Goal: Answer question/provide support

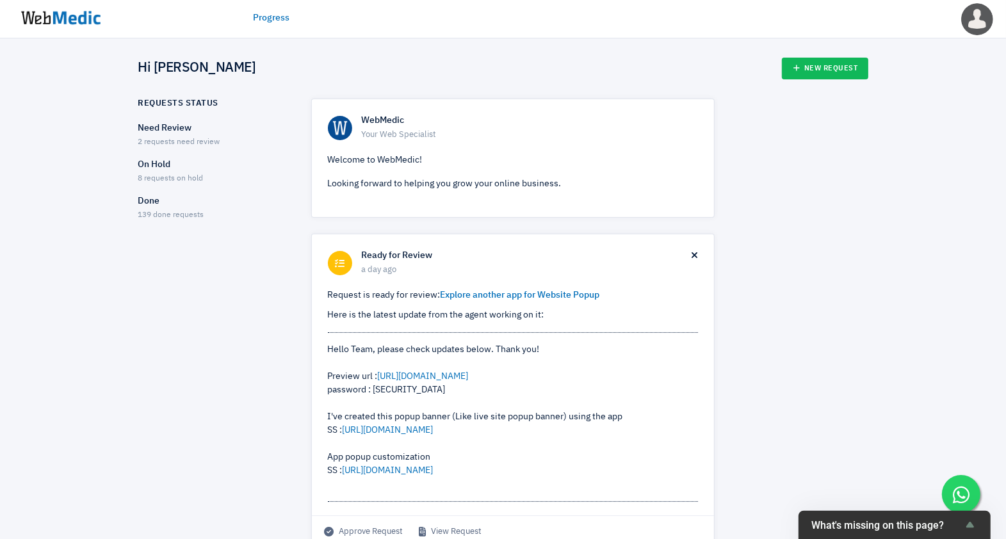
scroll to position [80, 0]
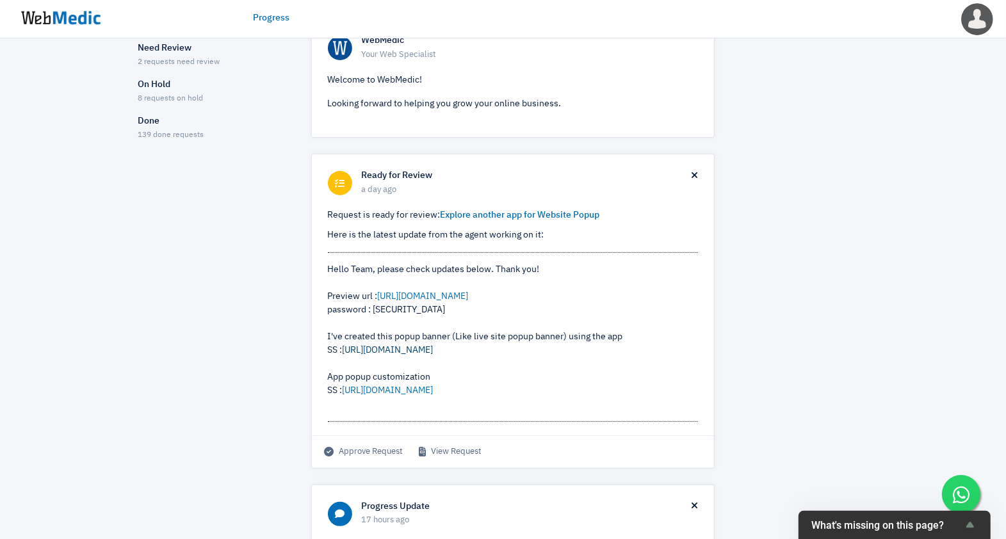
click at [407, 349] on link "[URL][DOMAIN_NAME]" at bounding box center [388, 350] width 91 height 9
click at [375, 389] on link "[URL][DOMAIN_NAME]" at bounding box center [388, 390] width 91 height 9
click at [446, 452] on link "View Request" at bounding box center [451, 452] width 63 height 13
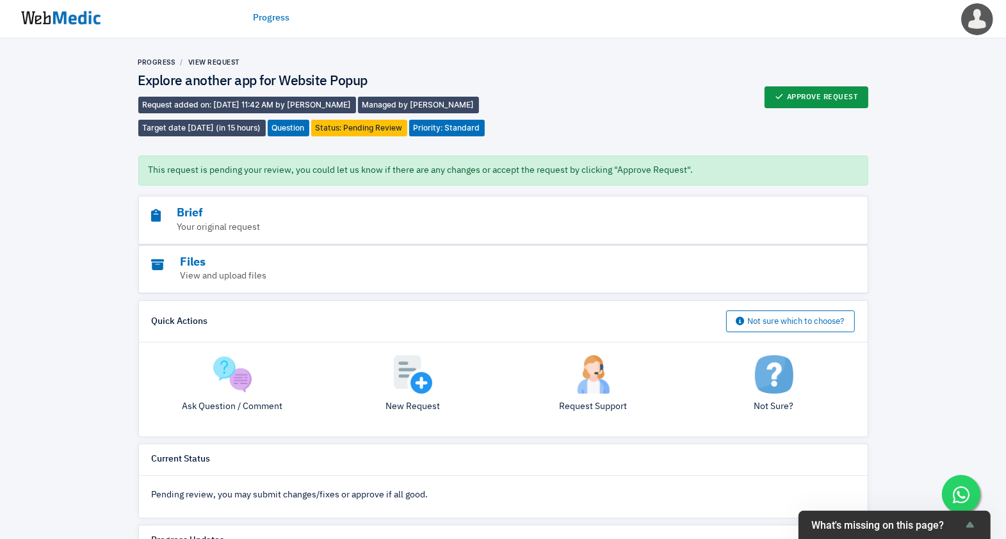
click at [798, 100] on button "Approve Request" at bounding box center [817, 97] width 104 height 22
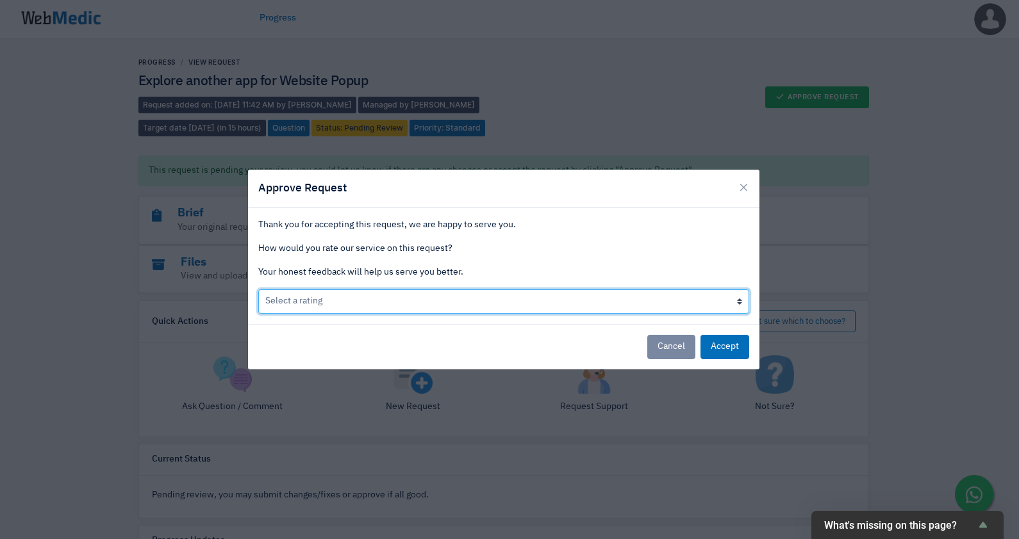
click at [425, 300] on select "Select a rating Bad Acceptable only We like it Well done!" at bounding box center [503, 302] width 491 height 24
select select "2"
click at [258, 290] on select "Select a rating Bad Acceptable only We like it Well done!" at bounding box center [503, 302] width 491 height 24
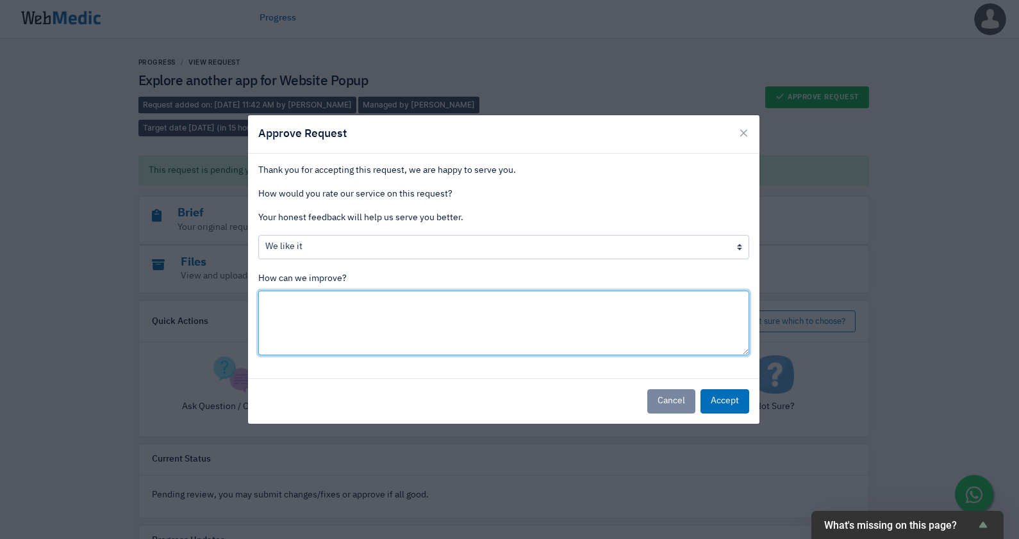
click at [425, 316] on textarea at bounding box center [503, 323] width 491 height 65
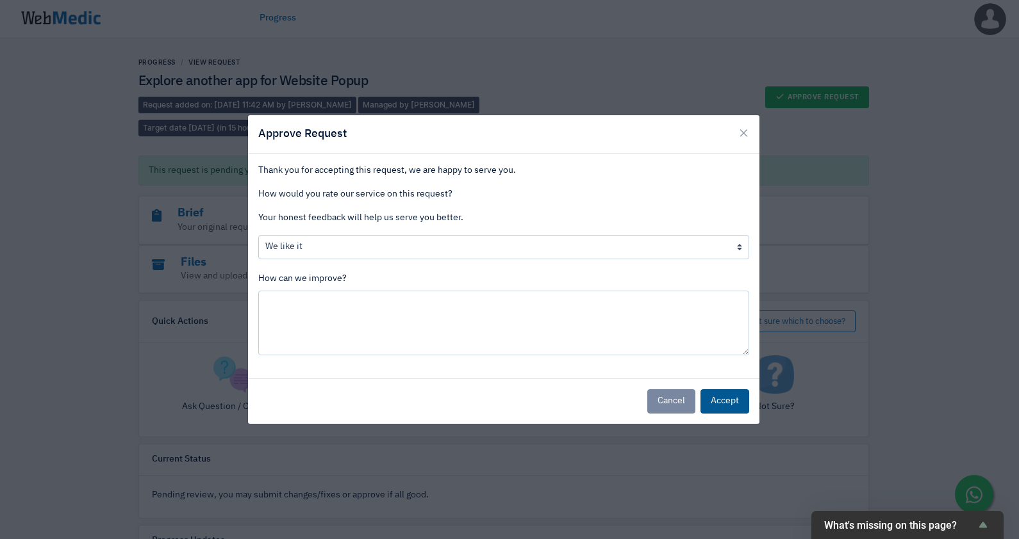
click at [721, 399] on button "Accept" at bounding box center [724, 401] width 49 height 24
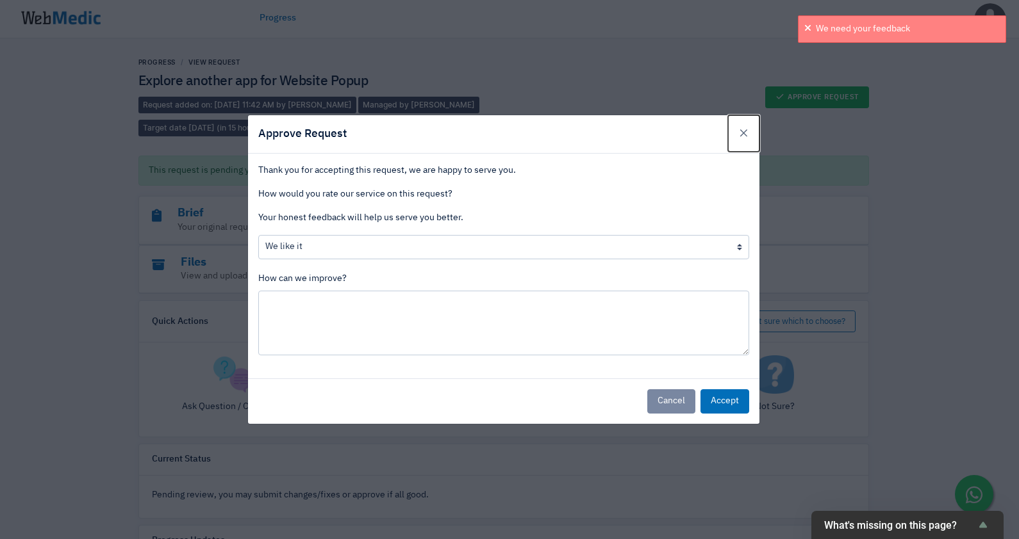
click at [739, 134] on span "×" at bounding box center [743, 133] width 11 height 18
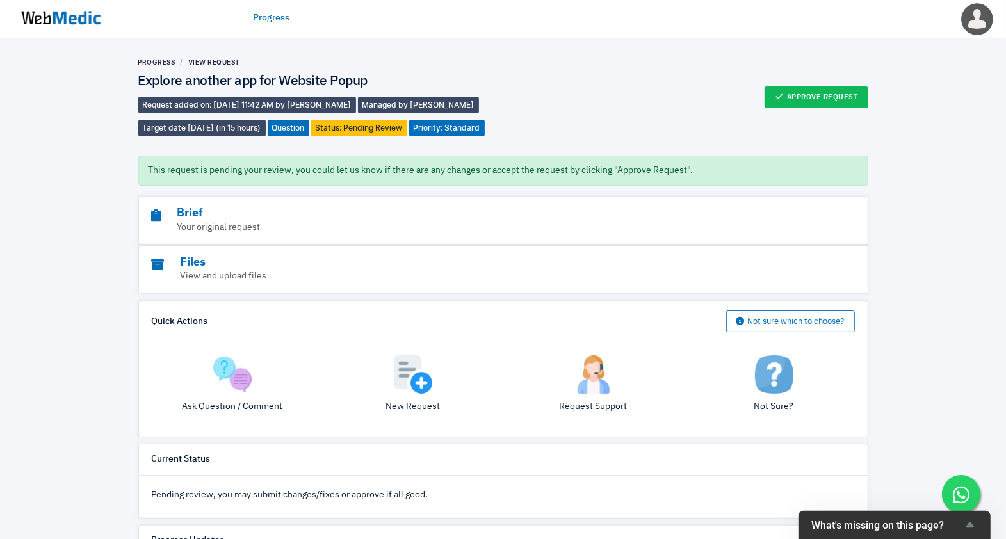
click at [240, 382] on img at bounding box center [232, 375] width 38 height 38
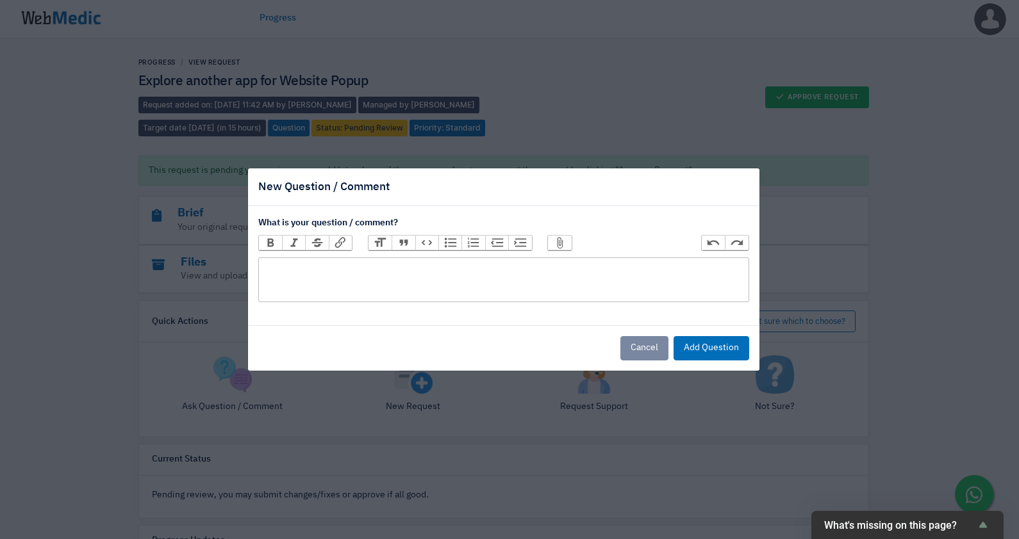
click at [468, 272] on trix-editor at bounding box center [503, 280] width 491 height 45
type trix-editor "<div>Alright, let's proceed with using this app. Thank you!</div>"
click at [702, 346] on button "Add Question" at bounding box center [711, 348] width 76 height 24
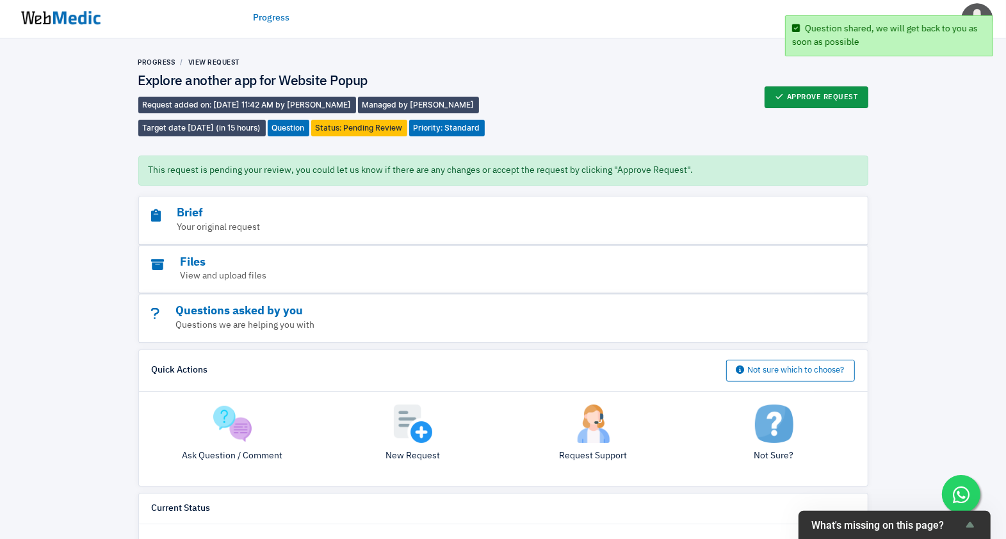
click at [803, 96] on button "Approve Request" at bounding box center [817, 97] width 104 height 22
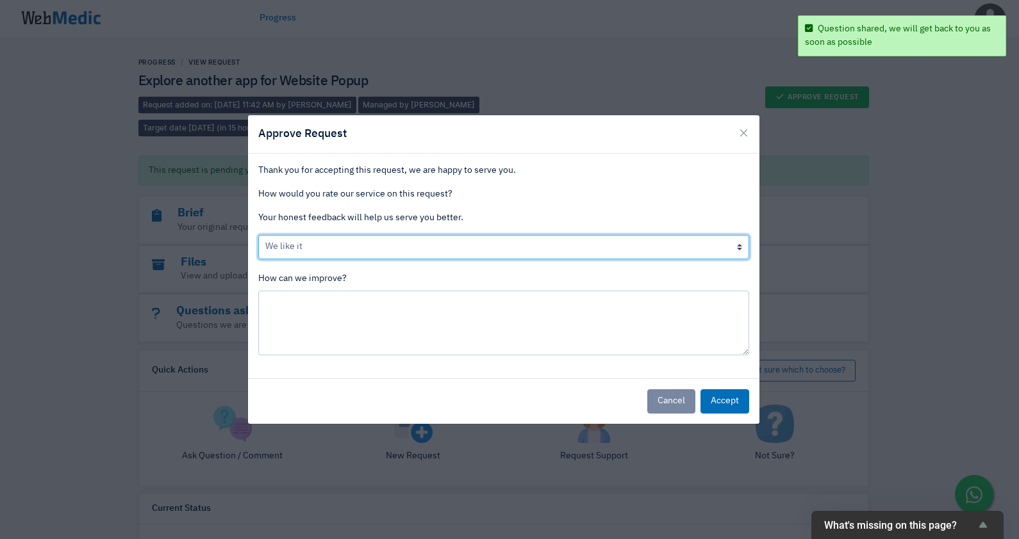
click at [450, 243] on select "Select a rating Bad Acceptable only We like it Well done!" at bounding box center [503, 247] width 491 height 24
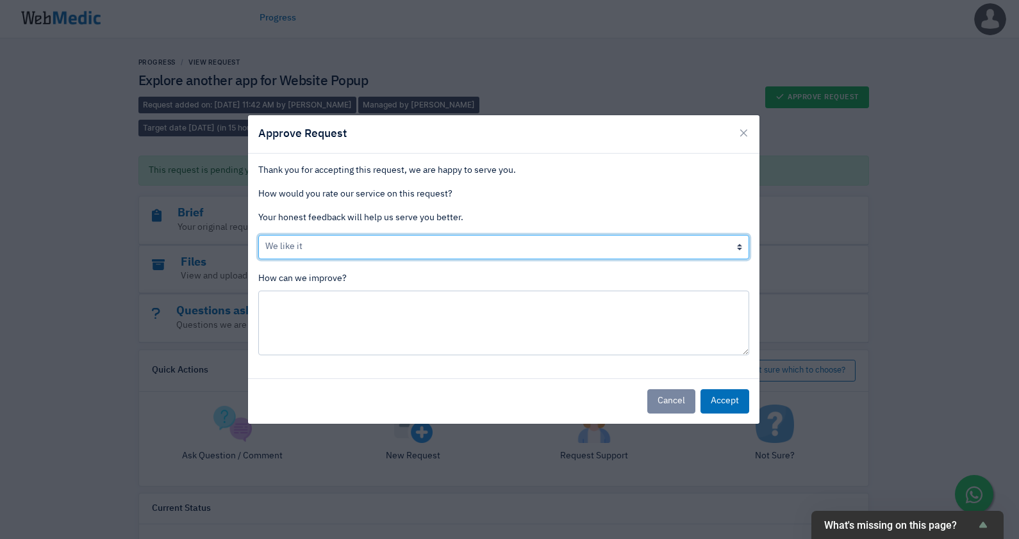
select select "3"
click at [258, 235] on select "Select a rating Bad Acceptable only We like it Well done!" at bounding box center [503, 247] width 491 height 24
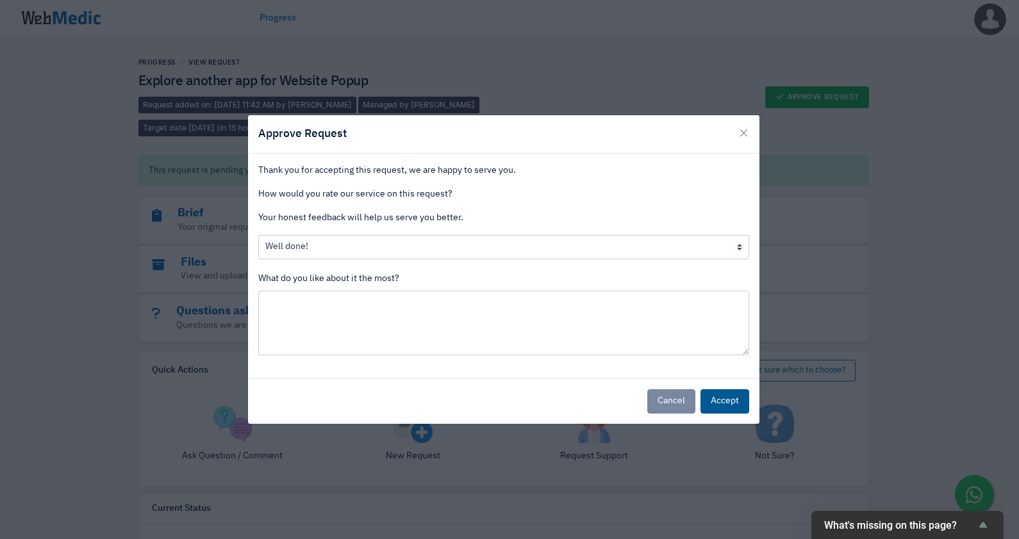
click at [728, 400] on button "Accept" at bounding box center [724, 401] width 49 height 24
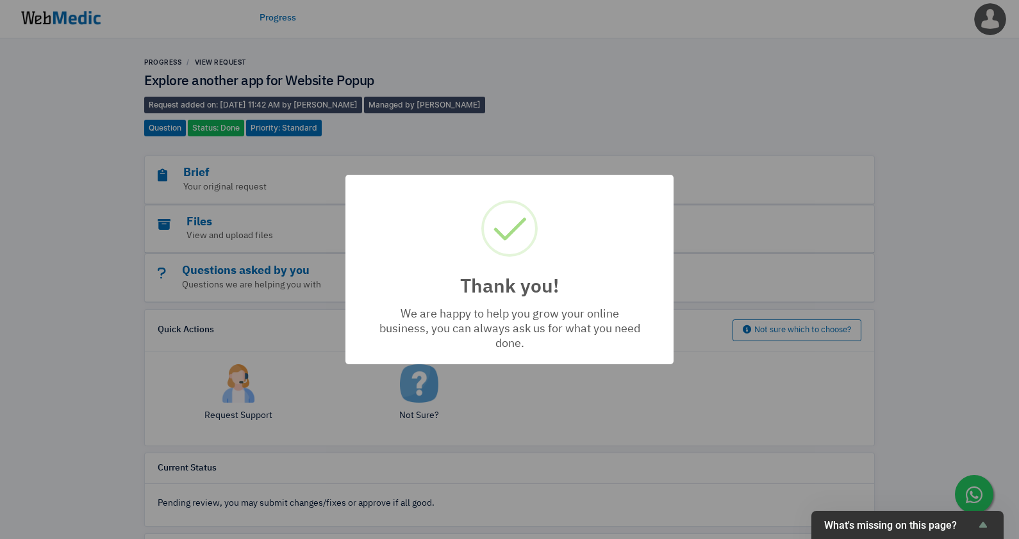
click at [37, 131] on div "Thank you! × We are happy to help you grow your online business, you can always…" at bounding box center [509, 269] width 1019 height 539
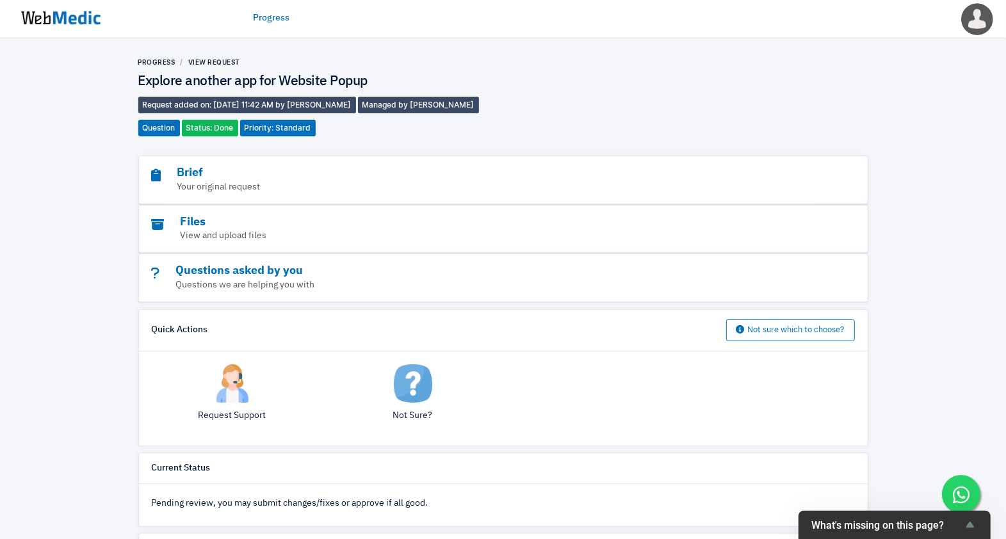
click at [62, 32] on img at bounding box center [61, 18] width 96 height 40
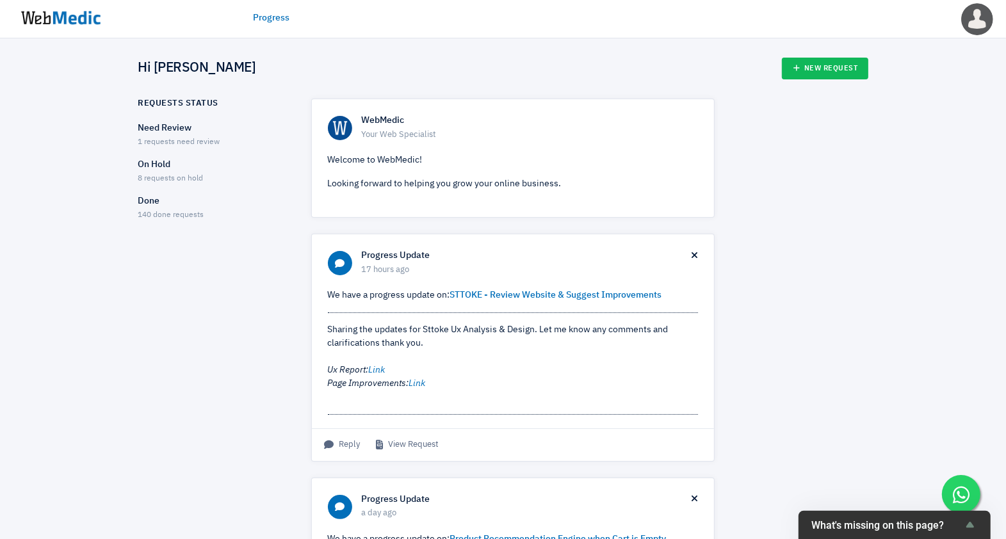
click at [197, 171] on div "On Hold 8 requests on hold" at bounding box center [213, 171] width 151 height 27
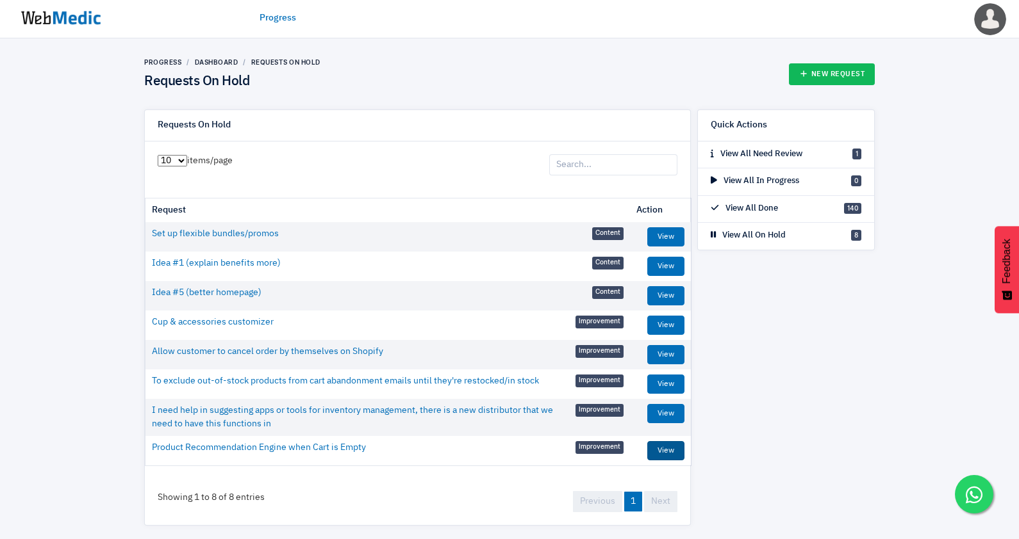
click at [662, 447] on link "View" at bounding box center [665, 450] width 37 height 19
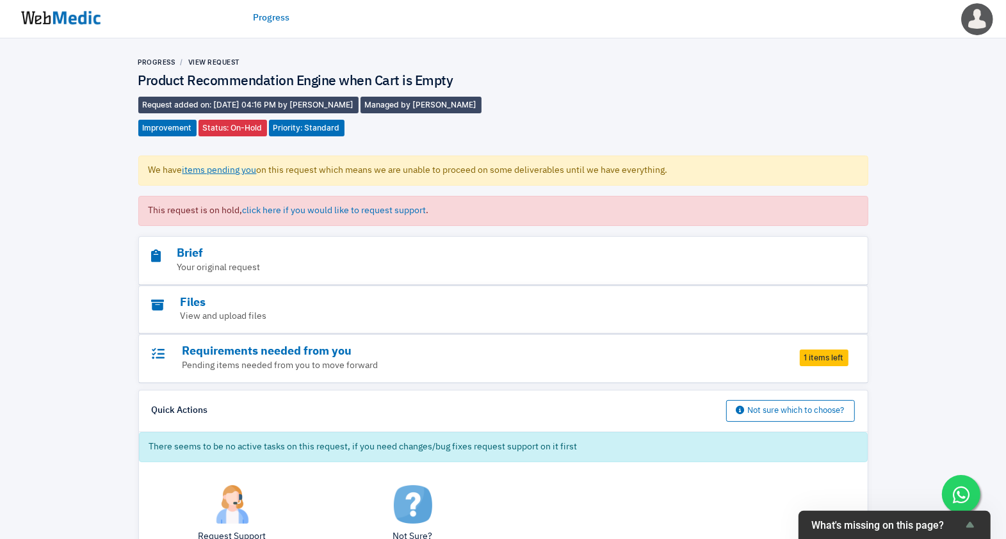
click at [94, 22] on img at bounding box center [61, 18] width 96 height 40
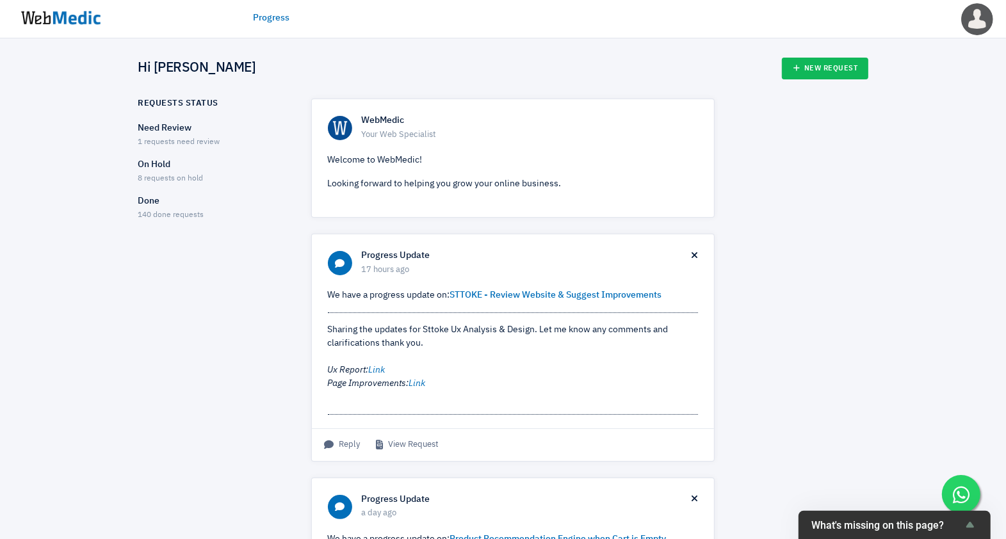
click at [177, 170] on p "On Hold" at bounding box center [213, 164] width 151 height 13
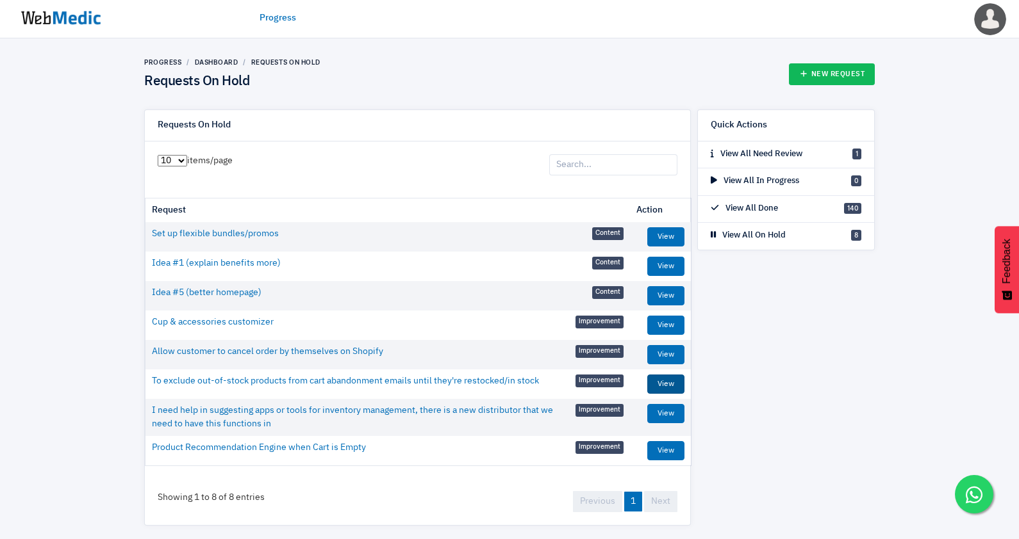
click at [671, 379] on link "View" at bounding box center [665, 384] width 37 height 19
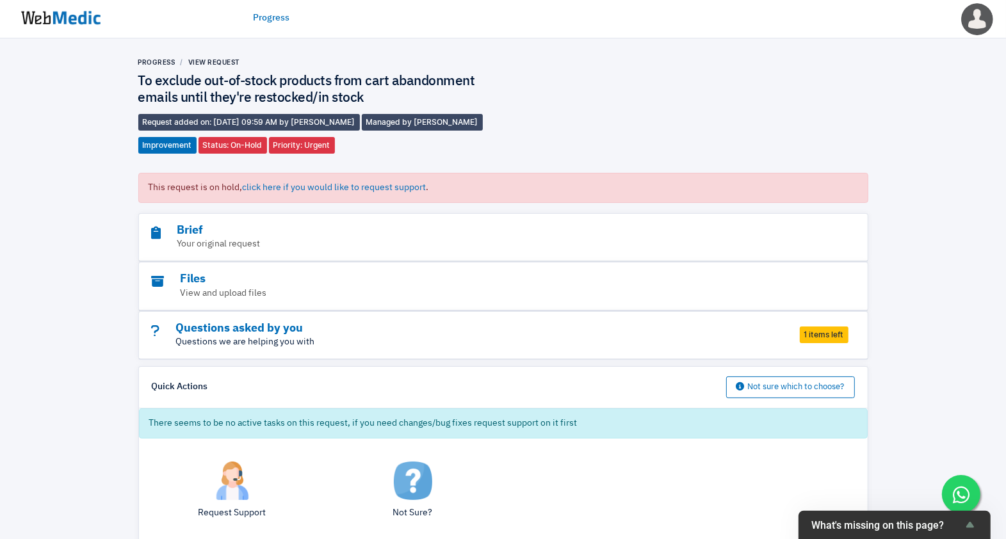
click at [370, 343] on p "Questions we are helping you with" at bounding box center [468, 342] width 633 height 13
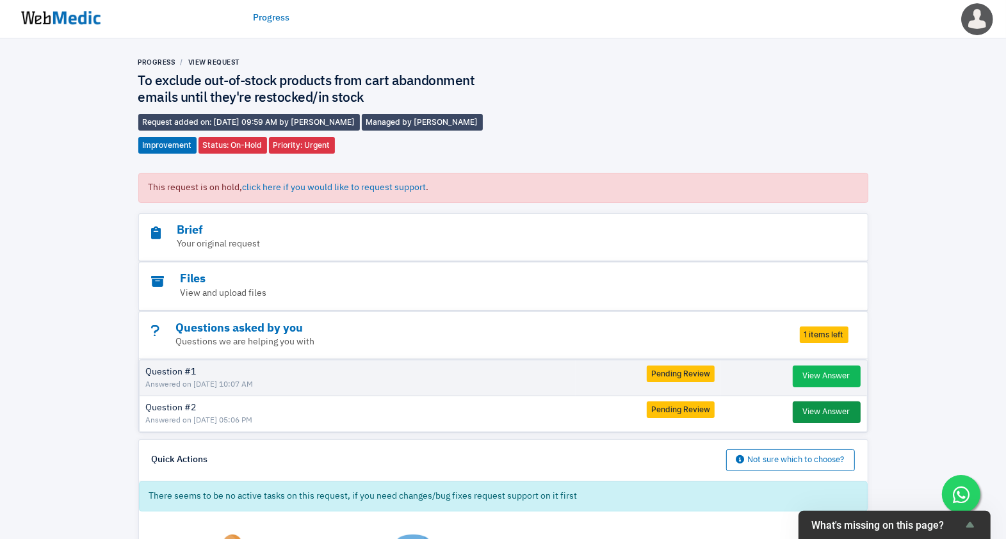
click at [820, 409] on button "View Answer" at bounding box center [827, 413] width 68 height 22
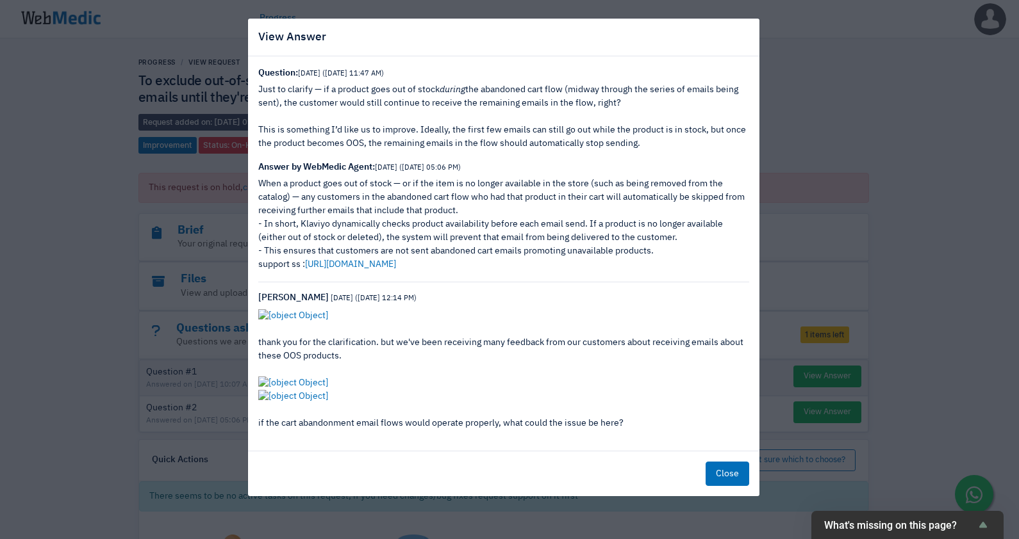
click at [719, 471] on button "Close" at bounding box center [727, 474] width 44 height 24
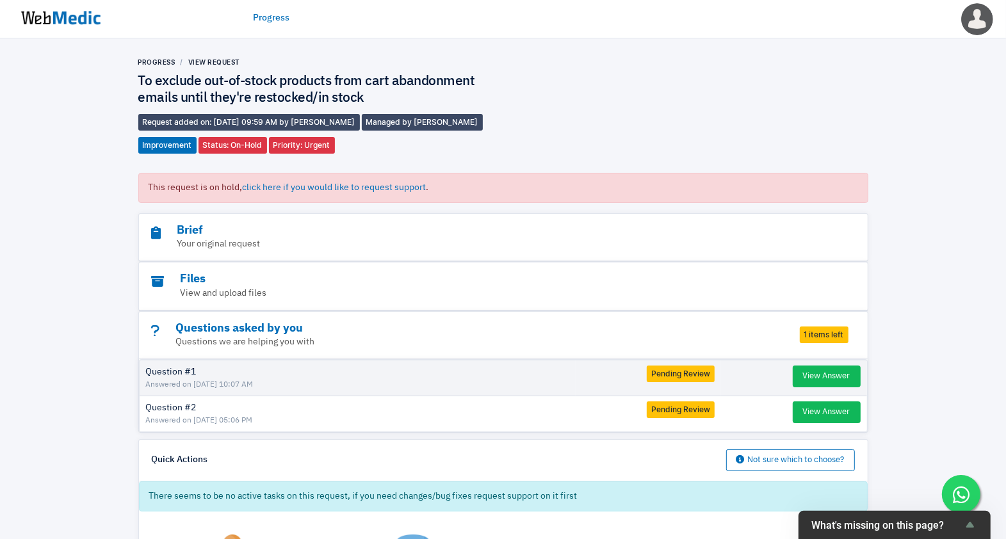
click at [63, 19] on img at bounding box center [61, 18] width 96 height 40
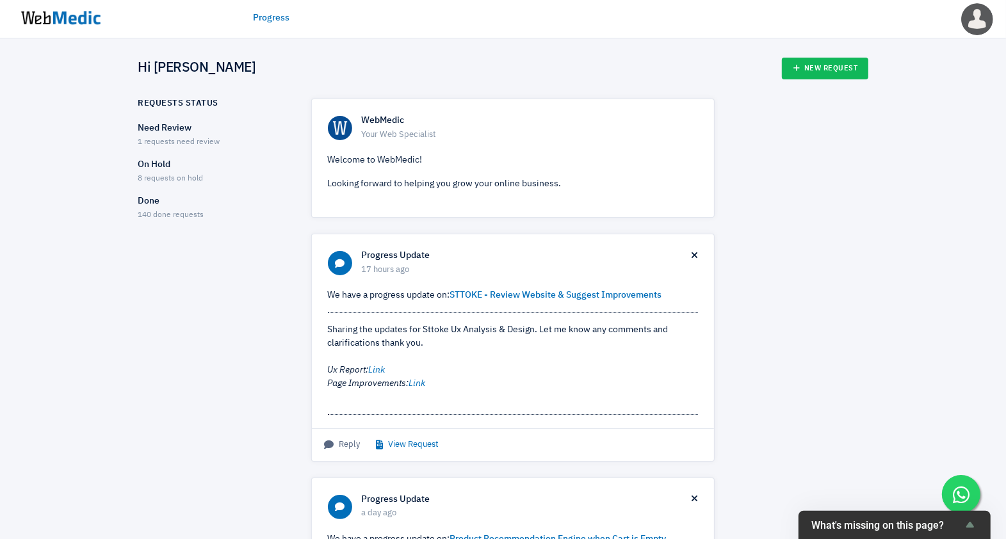
click at [398, 445] on link "View Request" at bounding box center [408, 445] width 63 height 13
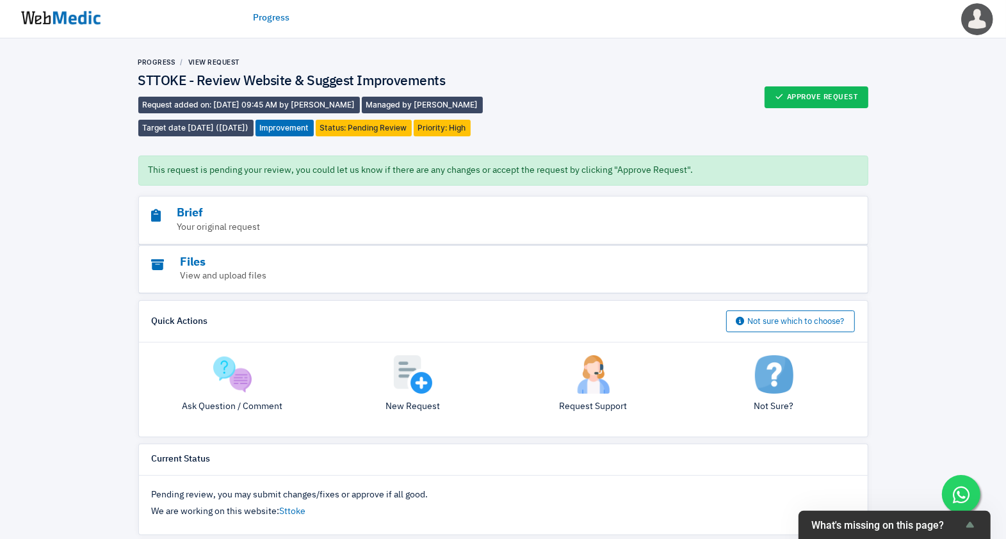
click at [84, 28] on img at bounding box center [61, 18] width 96 height 40
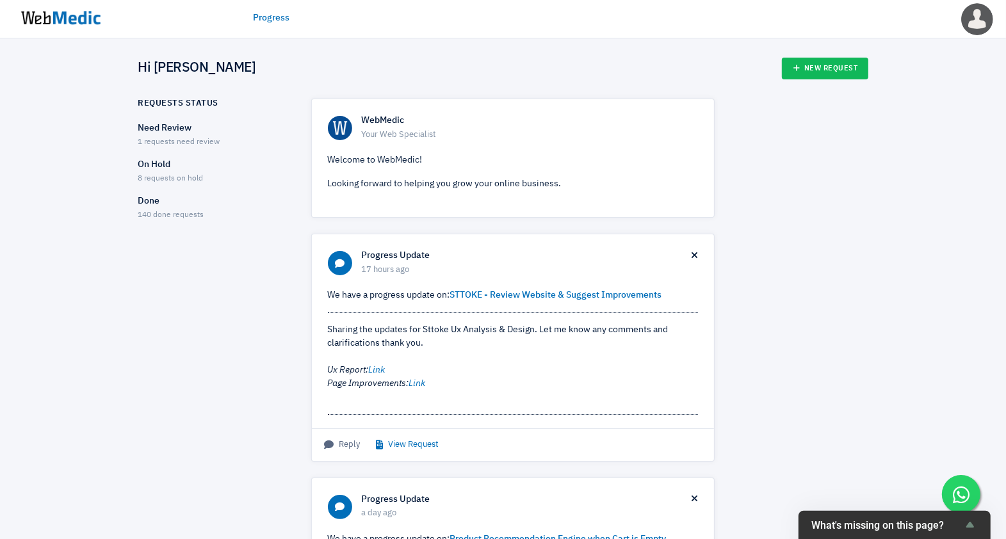
click at [414, 446] on link "View Request" at bounding box center [408, 445] width 63 height 13
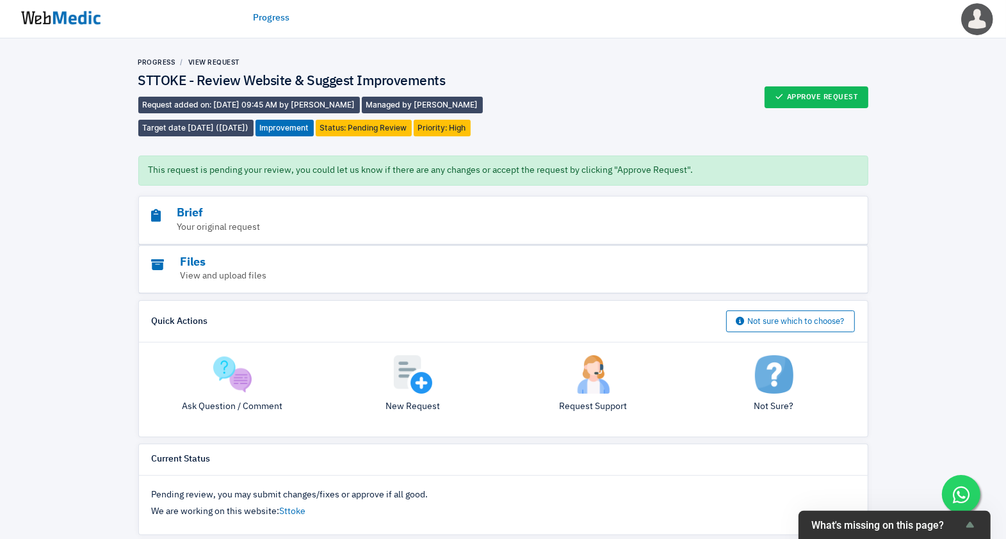
click at [90, 20] on img at bounding box center [61, 18] width 96 height 40
